Goal: Navigation & Orientation: Find specific page/section

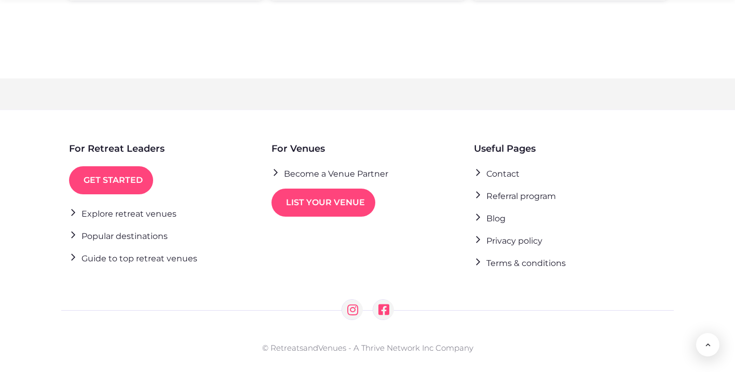
scroll to position [2074, 0]
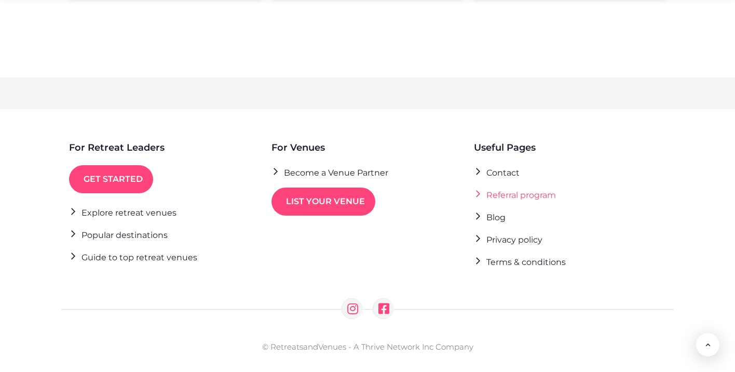
click at [547, 188] on link "Referral program" at bounding box center [515, 195] width 82 height 14
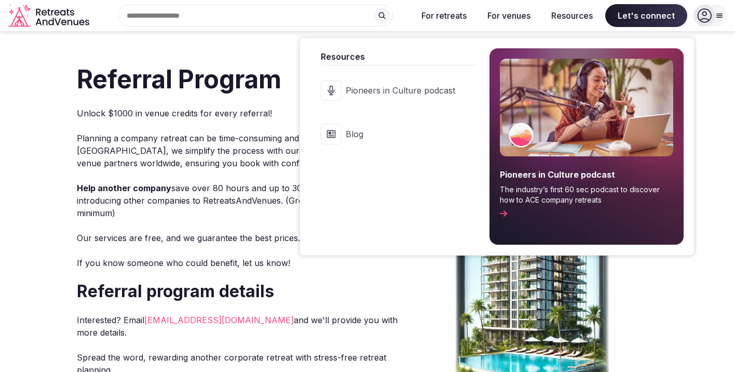
click at [580, 13] on button "Resources" at bounding box center [572, 15] width 58 height 23
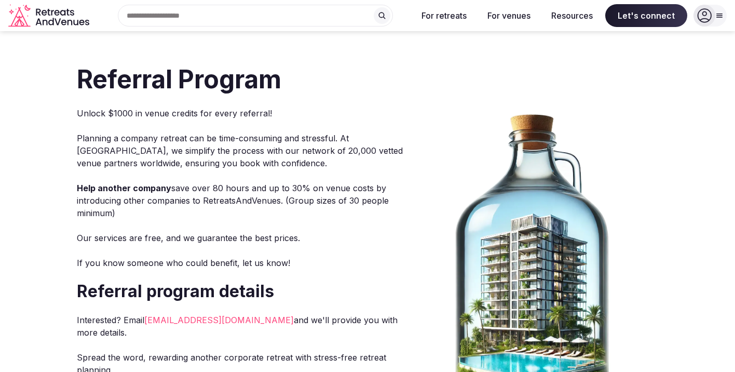
click at [574, 15] on button "Resources" at bounding box center [572, 15] width 58 height 23
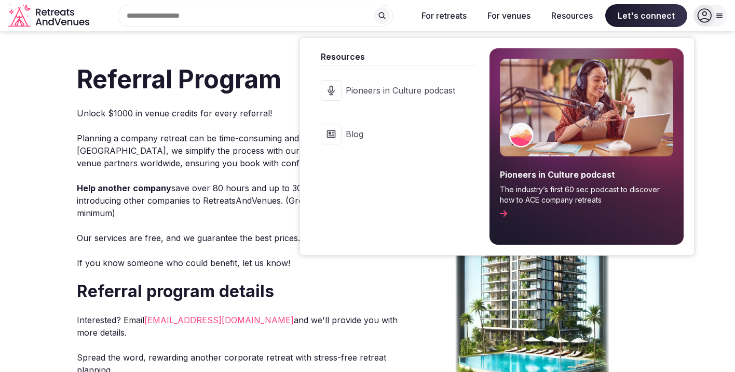
click at [347, 133] on link "Blog" at bounding box center [394, 134] width 167 height 42
